Goal: Transaction & Acquisition: Purchase product/service

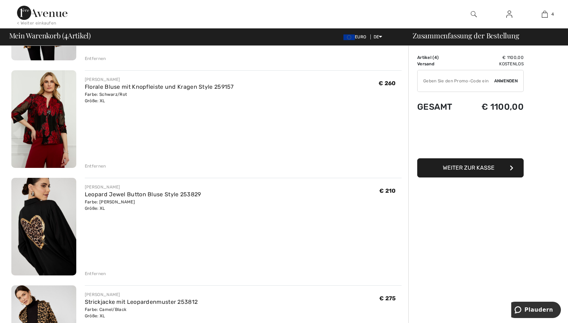
scroll to position [142, 0]
click at [96, 165] on div "Entfernen" at bounding box center [95, 165] width 21 height 6
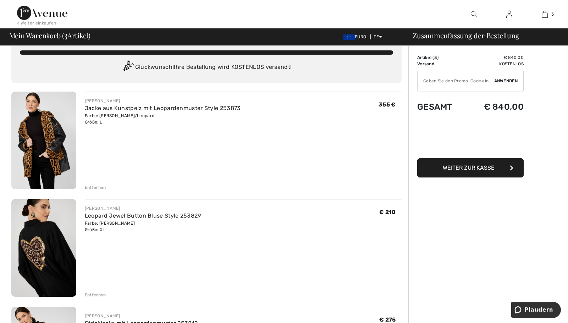
scroll to position [0, 0]
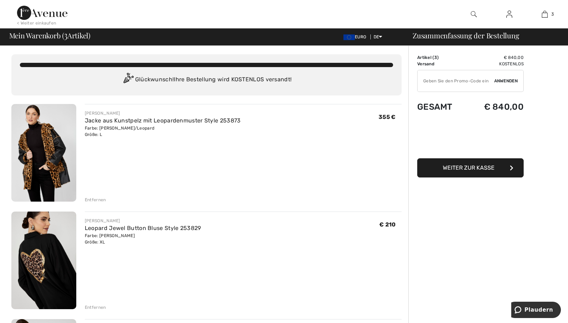
click at [47, 168] on img at bounding box center [43, 153] width 65 height 98
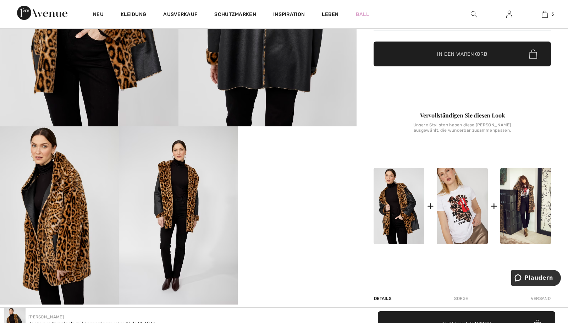
scroll to position [249, 0]
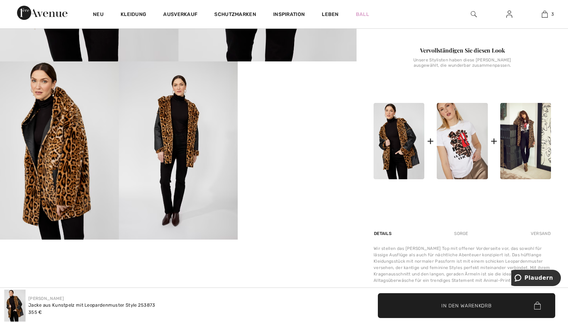
click at [303, 121] on video "Ihr Browser unterstützt das Video-Tag nicht." at bounding box center [297, 91] width 119 height 60
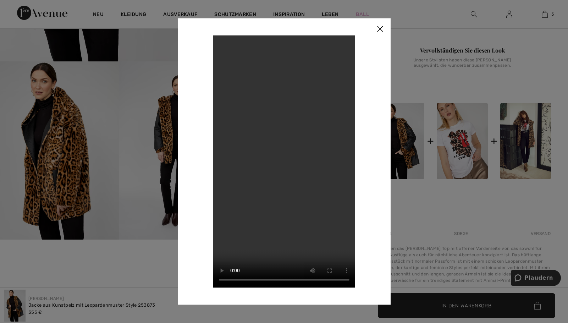
click at [382, 29] on img at bounding box center [380, 29] width 21 height 22
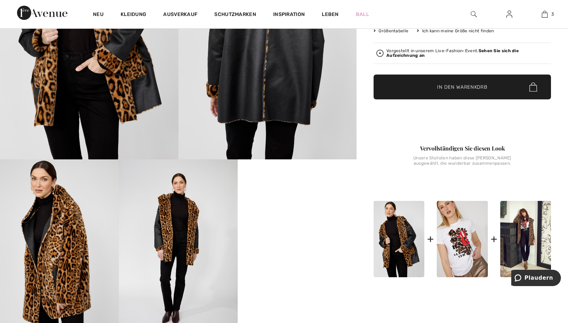
scroll to position [0, 0]
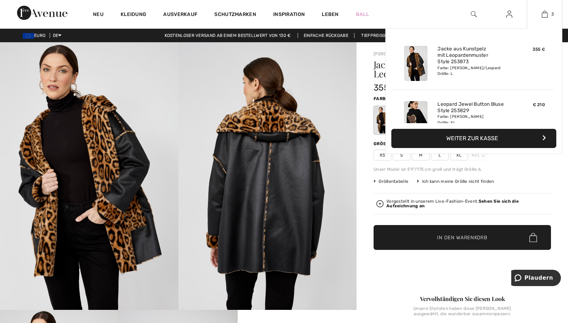
click at [479, 68] on div "Farbe: Schwarz/Leopard Größe: L" at bounding box center [473, 70] width 70 height 11
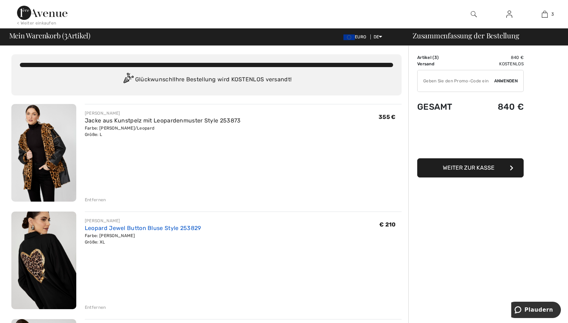
click at [142, 229] on link "Leopard Jewel Button Bluse Style 253829" at bounding box center [143, 228] width 116 height 7
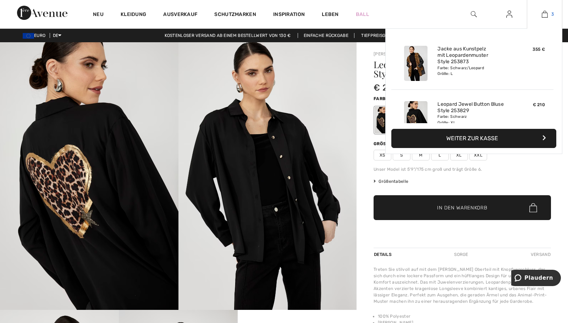
click at [543, 15] on img at bounding box center [545, 14] width 6 height 9
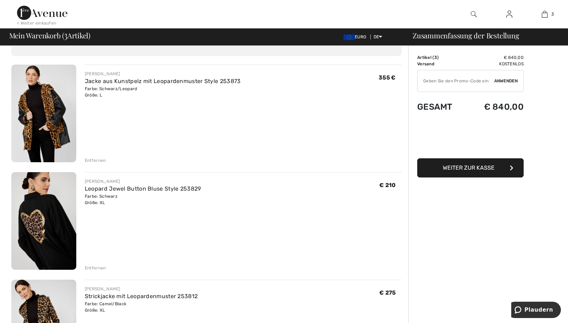
scroll to position [36, 0]
